Goal: Information Seeking & Learning: Learn about a topic

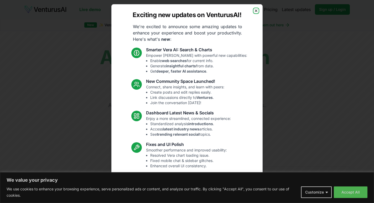
click at [256, 12] on icon "button" at bounding box center [256, 11] width 4 height 4
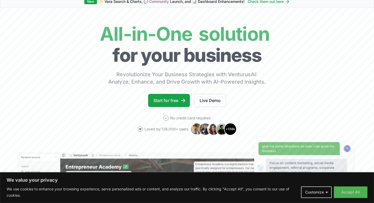
scroll to position [51, 0]
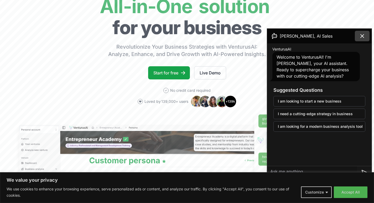
click at [362, 38] on icon at bounding box center [362, 36] width 6 height 6
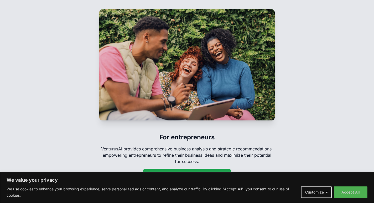
scroll to position [793, 0]
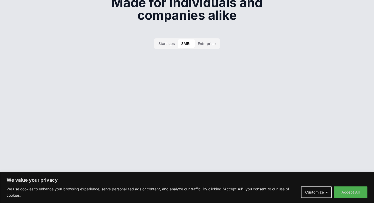
click at [185, 39] on button "SMBs" at bounding box center [186, 43] width 17 height 8
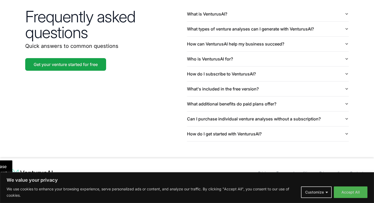
scroll to position [1198, 0]
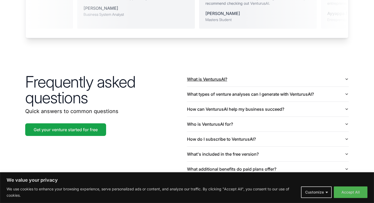
click at [345, 77] on icon "button" at bounding box center [347, 79] width 4 height 4
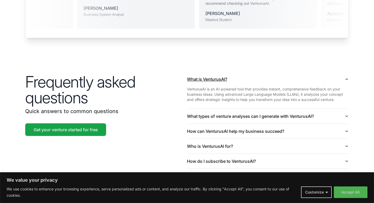
click at [346, 79] on icon "button" at bounding box center [347, 79] width 2 height 1
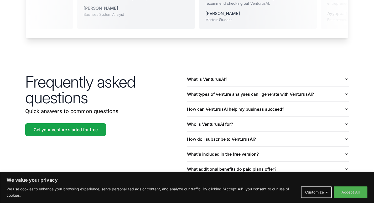
click at [349, 89] on div "Frequently asked questions Quick answers to common questions Get your venture s…" at bounding box center [187, 139] width 336 height 168
click at [344, 88] on button "What types of venture analyses can I generate with VenturusAI?" at bounding box center [268, 94] width 162 height 15
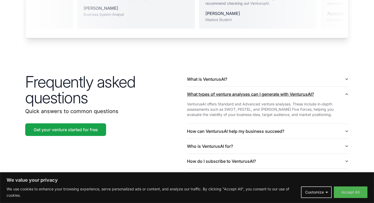
click at [344, 88] on button "What types of venture analyses can I generate with VenturusAI?" at bounding box center [268, 94] width 162 height 15
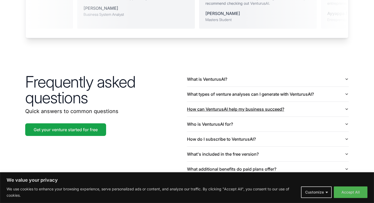
click at [347, 107] on icon "button" at bounding box center [347, 109] width 4 height 4
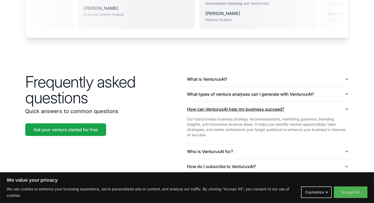
click at [347, 107] on icon "button" at bounding box center [347, 109] width 4 height 4
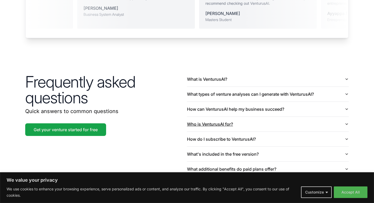
click at [345, 122] on icon "button" at bounding box center [347, 124] width 4 height 4
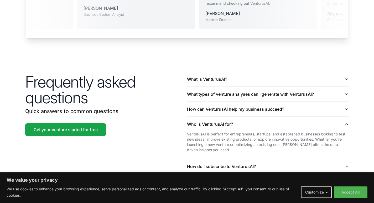
click at [345, 122] on icon "button" at bounding box center [347, 124] width 4 height 4
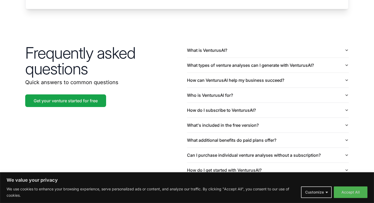
scroll to position [1230, 0]
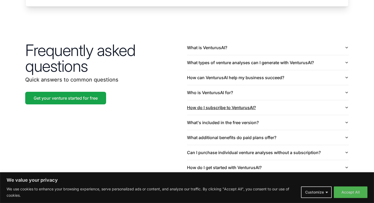
click at [349, 105] on icon "button" at bounding box center [347, 107] width 4 height 4
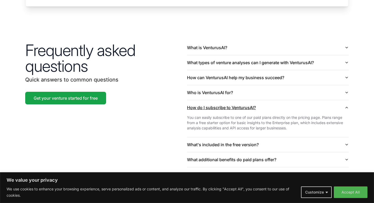
click at [346, 105] on icon "button" at bounding box center [347, 107] width 4 height 4
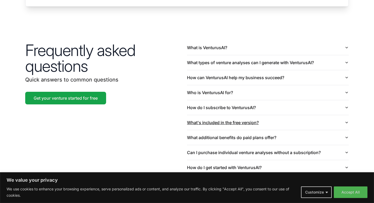
click at [346, 122] on icon "button" at bounding box center [347, 122] width 2 height 1
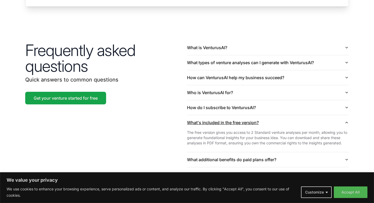
click at [346, 120] on icon "button" at bounding box center [347, 122] width 4 height 4
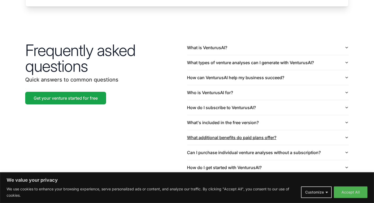
click at [346, 135] on icon "button" at bounding box center [347, 137] width 4 height 4
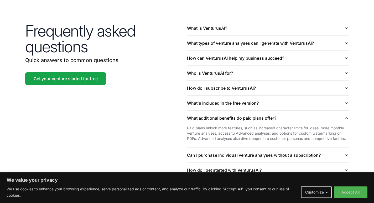
scroll to position [1249, 0]
click at [347, 116] on icon "button" at bounding box center [347, 118] width 4 height 4
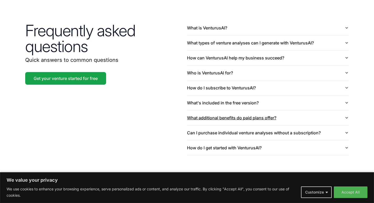
click at [345, 116] on icon "button" at bounding box center [347, 118] width 4 height 4
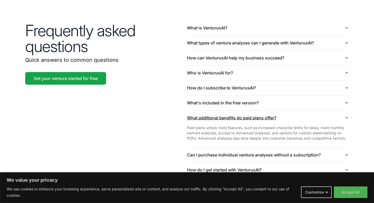
click at [345, 116] on icon "button" at bounding box center [347, 118] width 4 height 4
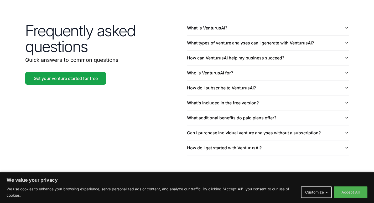
click at [347, 131] on icon "button" at bounding box center [347, 133] width 4 height 4
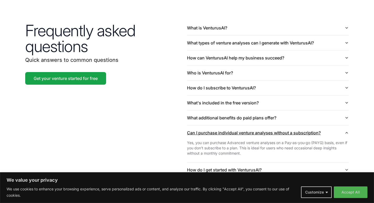
click at [346, 131] on icon "button" at bounding box center [347, 133] width 4 height 4
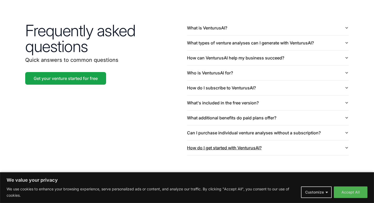
click at [348, 146] on icon "button" at bounding box center [347, 148] width 4 height 4
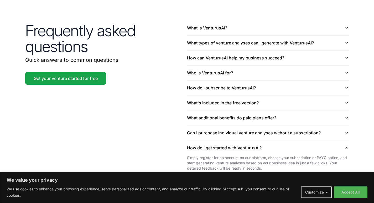
click at [348, 146] on icon "button" at bounding box center [347, 148] width 4 height 4
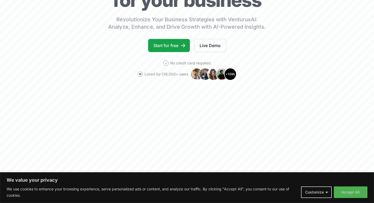
scroll to position [0, 0]
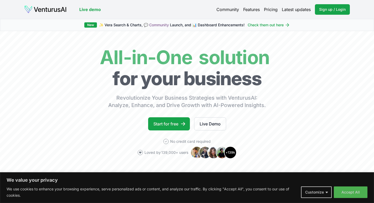
click at [259, 7] on link "Features" at bounding box center [251, 9] width 17 height 6
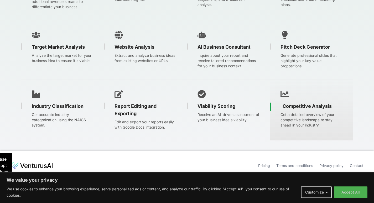
scroll to position [792, 0]
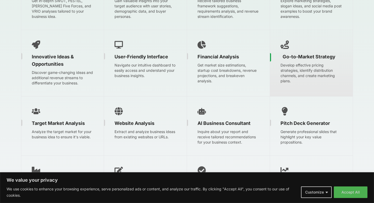
click at [296, 91] on div "Go-to-Market Strategy Develop effective pricing strategies, identify distributi…" at bounding box center [311, 63] width 83 height 66
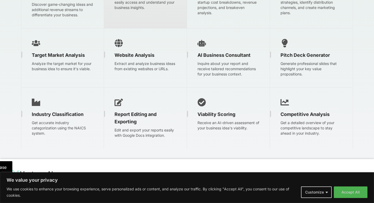
scroll to position [897, 0]
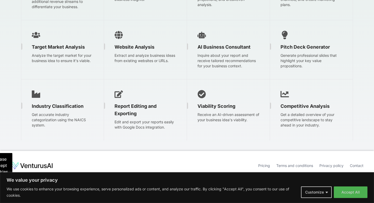
click at [262, 164] on link "Pricing" at bounding box center [264, 165] width 12 height 4
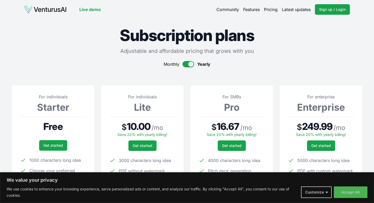
click at [192, 64] on button "button" at bounding box center [189, 64] width 12 height 6
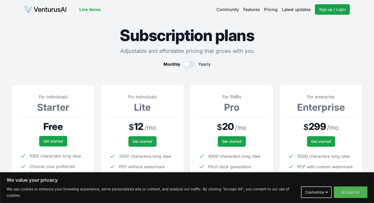
click at [192, 64] on button "button" at bounding box center [190, 64] width 12 height 6
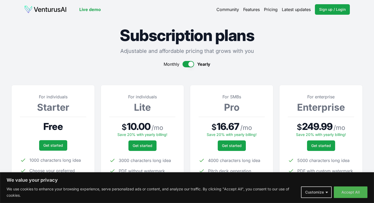
click at [189, 65] on button "button" at bounding box center [189, 64] width 12 height 6
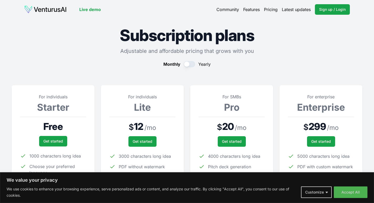
click at [189, 64] on button "button" at bounding box center [190, 64] width 12 height 6
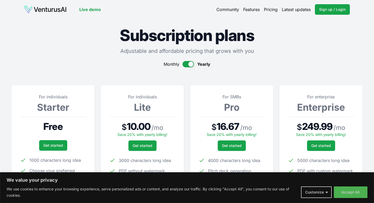
click at [189, 64] on button "button" at bounding box center [189, 64] width 12 height 6
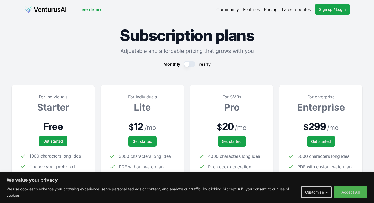
click at [252, 11] on link "Features" at bounding box center [251, 9] width 17 height 6
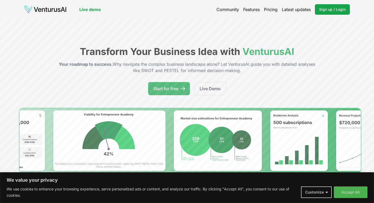
click at [299, 12] on link "Latest updates" at bounding box center [296, 9] width 29 height 6
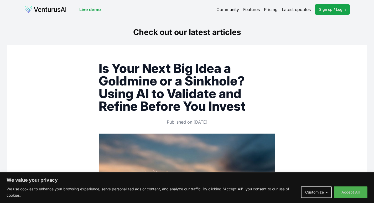
click at [92, 9] on link "Live demo" at bounding box center [90, 9] width 22 height 6
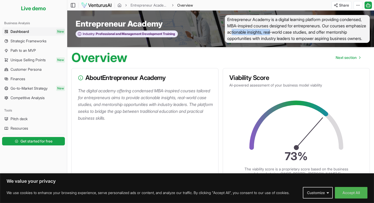
drag, startPoint x: 313, startPoint y: 34, endPoint x: 271, endPoint y: 34, distance: 41.5
click at [271, 34] on span "Entrepreneur Academy is a digital learning platform providing condensed, MBA-in…" at bounding box center [297, 29] width 145 height 28
click at [234, 43] on span "Entrepreneur Academy is a digital learning platform providing condensed, MBA-in…" at bounding box center [297, 29] width 145 height 28
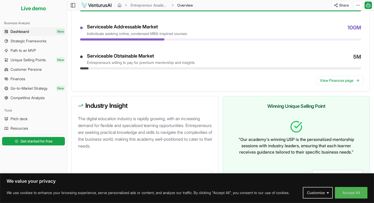
scroll to position [281, 0]
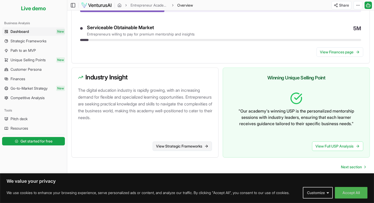
click at [167, 146] on link "View Strategic Frameworks" at bounding box center [182, 145] width 59 height 9
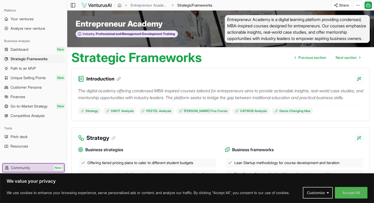
click at [134, 98] on p "The digital academy offering condensed MBA-inspired courses tailored for entrep…" at bounding box center [220, 94] width 285 height 14
click at [120, 6] on icon "breadcrumb" at bounding box center [119, 5] width 4 height 4
click at [26, 19] on span "Your ventures" at bounding box center [22, 18] width 23 height 5
click at [29, 29] on span "Analyze new venture" at bounding box center [28, 28] width 35 height 5
click at [162, 114] on link "PESTEL Analysis" at bounding box center [156, 110] width 35 height 7
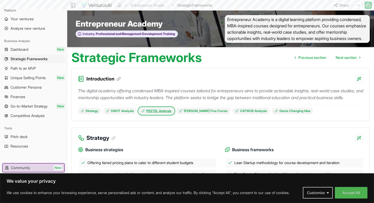
scroll to position [391, 0]
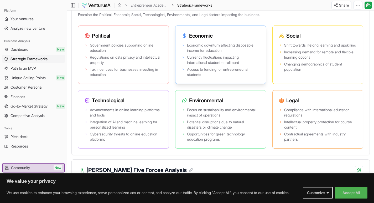
click at [188, 53] on span "Economic downturn affecting disposable income for education" at bounding box center [223, 48] width 72 height 11
click at [39, 104] on span "Go-to-Market Strategy" at bounding box center [29, 105] width 37 height 5
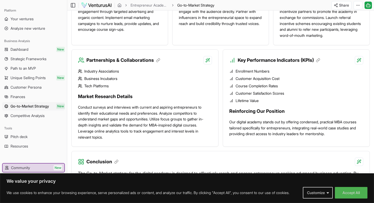
scroll to position [511, 0]
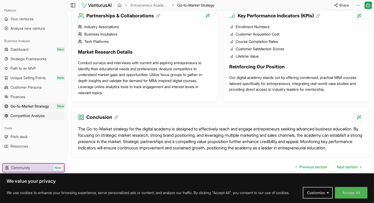
click at [23, 115] on span "Competitive Analysis" at bounding box center [28, 115] width 34 height 5
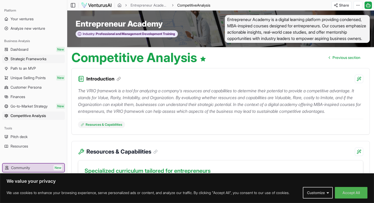
click at [37, 60] on span "Strategic Frameworks" at bounding box center [29, 58] width 36 height 5
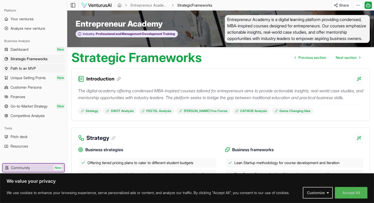
click at [36, 68] on span "Path to an MVP" at bounding box center [23, 68] width 25 height 5
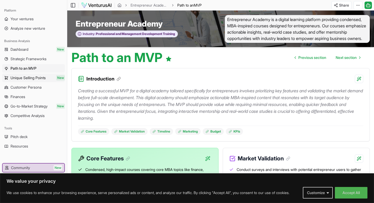
click at [41, 79] on span "Unique Selling Points" at bounding box center [28, 77] width 35 height 5
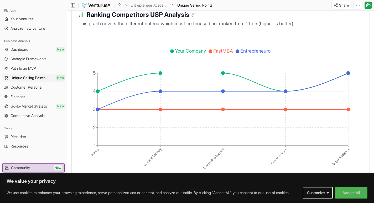
scroll to position [959, 0]
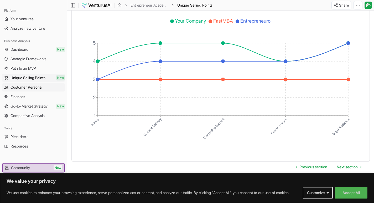
click at [19, 85] on span "Customer Persona" at bounding box center [26, 87] width 31 height 5
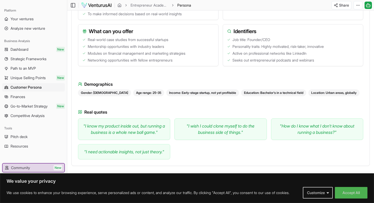
scroll to position [269, 0]
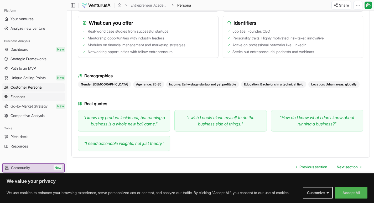
click at [33, 97] on link "Finances" at bounding box center [33, 96] width 63 height 8
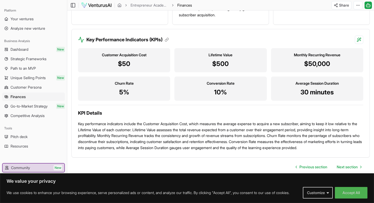
scroll to position [534, 0]
click at [35, 106] on span "Go-to-Market Strategy" at bounding box center [29, 105] width 37 height 5
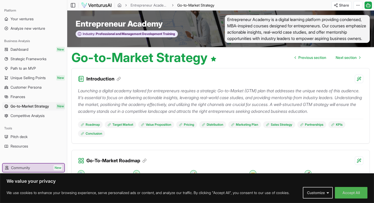
scroll to position [77, 0]
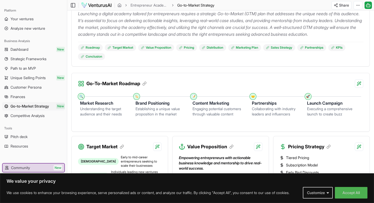
click at [81, 106] on h3 "Market Research" at bounding box center [103, 103] width 47 height 6
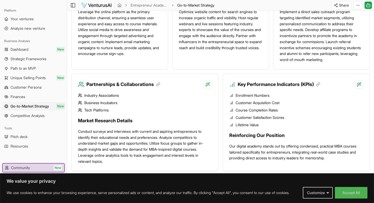
scroll to position [511, 0]
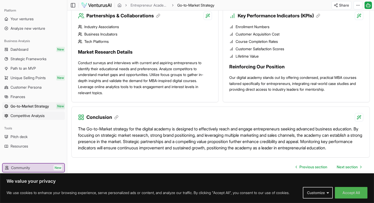
click at [27, 119] on link "Competitive Analysis" at bounding box center [33, 115] width 63 height 8
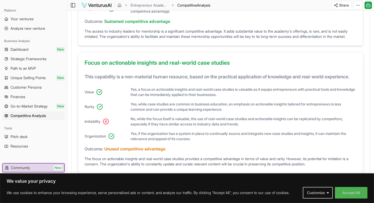
scroll to position [420, 0]
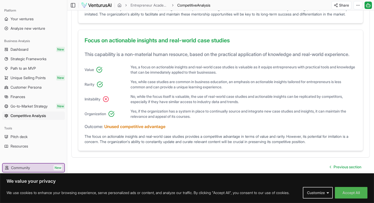
click at [26, 131] on div "Tools" at bounding box center [33, 128] width 63 height 8
click at [27, 135] on span "Pitch deck" at bounding box center [19, 136] width 17 height 5
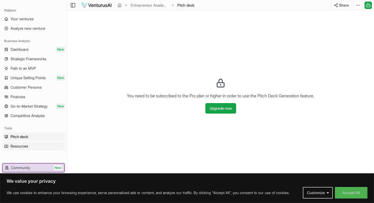
click at [30, 145] on link "Resources" at bounding box center [33, 146] width 63 height 8
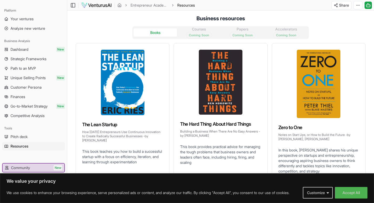
scroll to position [38, 0]
